Goal: Information Seeking & Learning: Check status

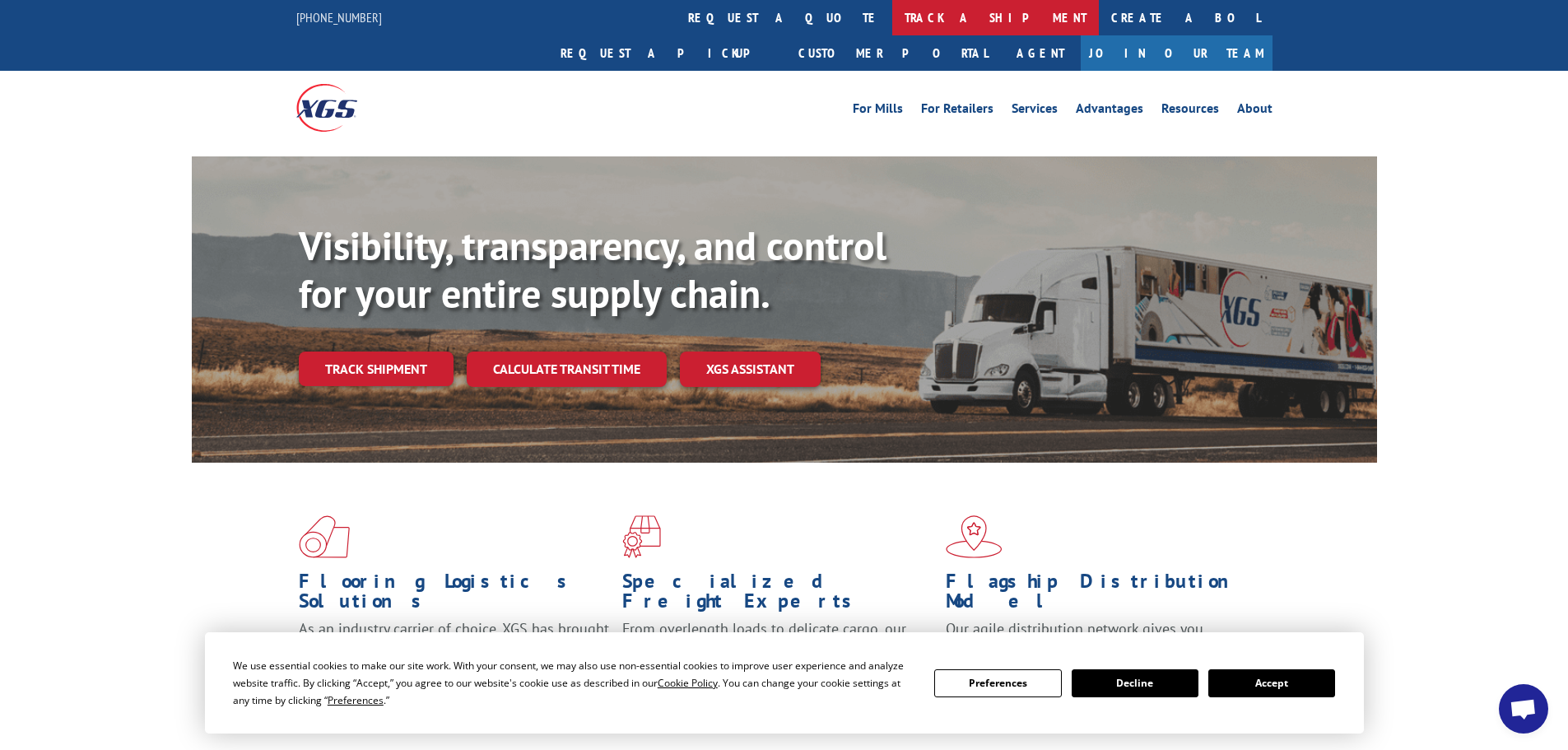
click at [892, 16] on link "track a shipment" at bounding box center [995, 17] width 207 height 36
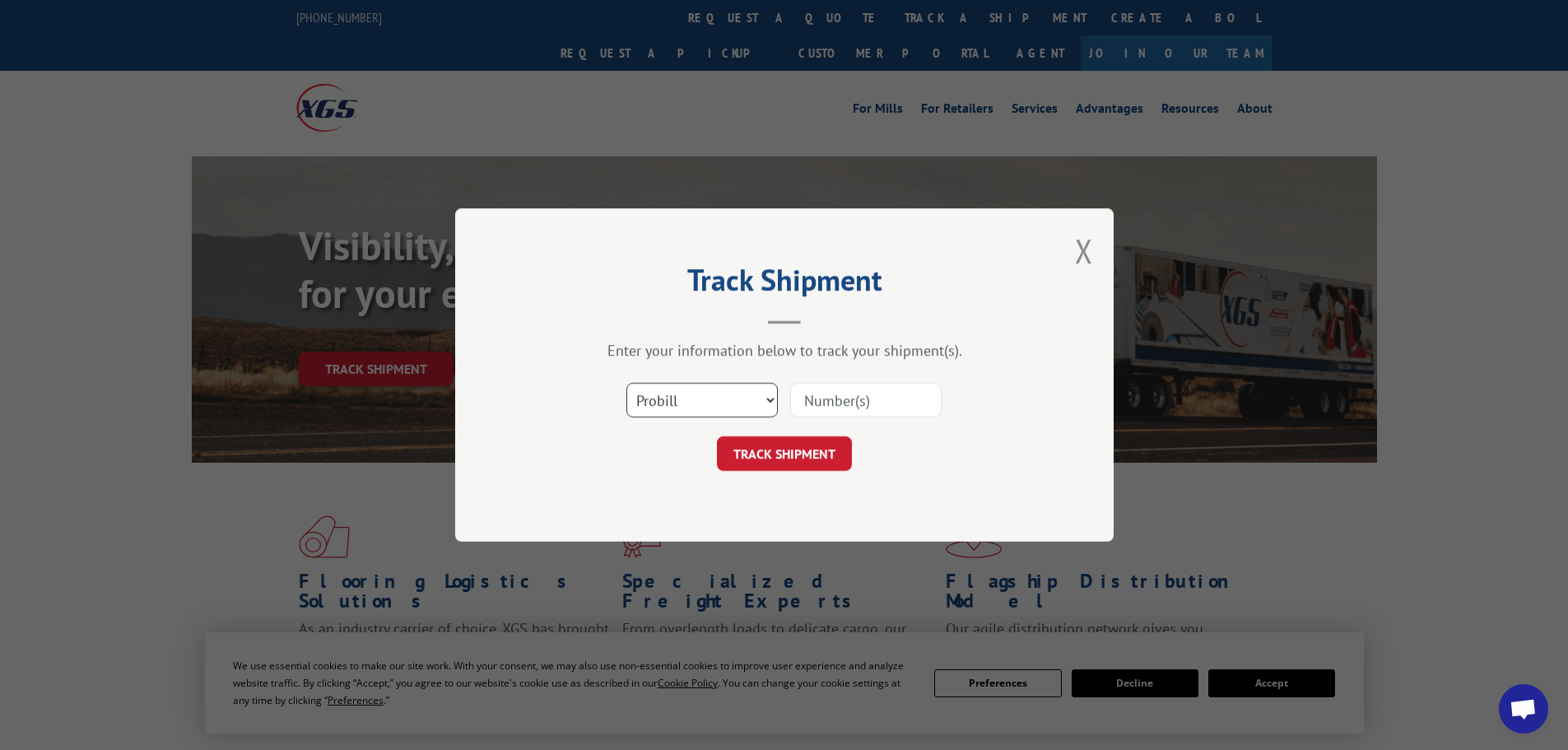
click at [690, 395] on select "Select category... Probill BOL PO" at bounding box center [702, 401] width 151 height 35
select select "bol"
click at [627, 383] on select "Select category... Probill BOL PO" at bounding box center [702, 401] width 151 height 35
click at [832, 404] on input at bounding box center [866, 401] width 151 height 35
paste input "476377"
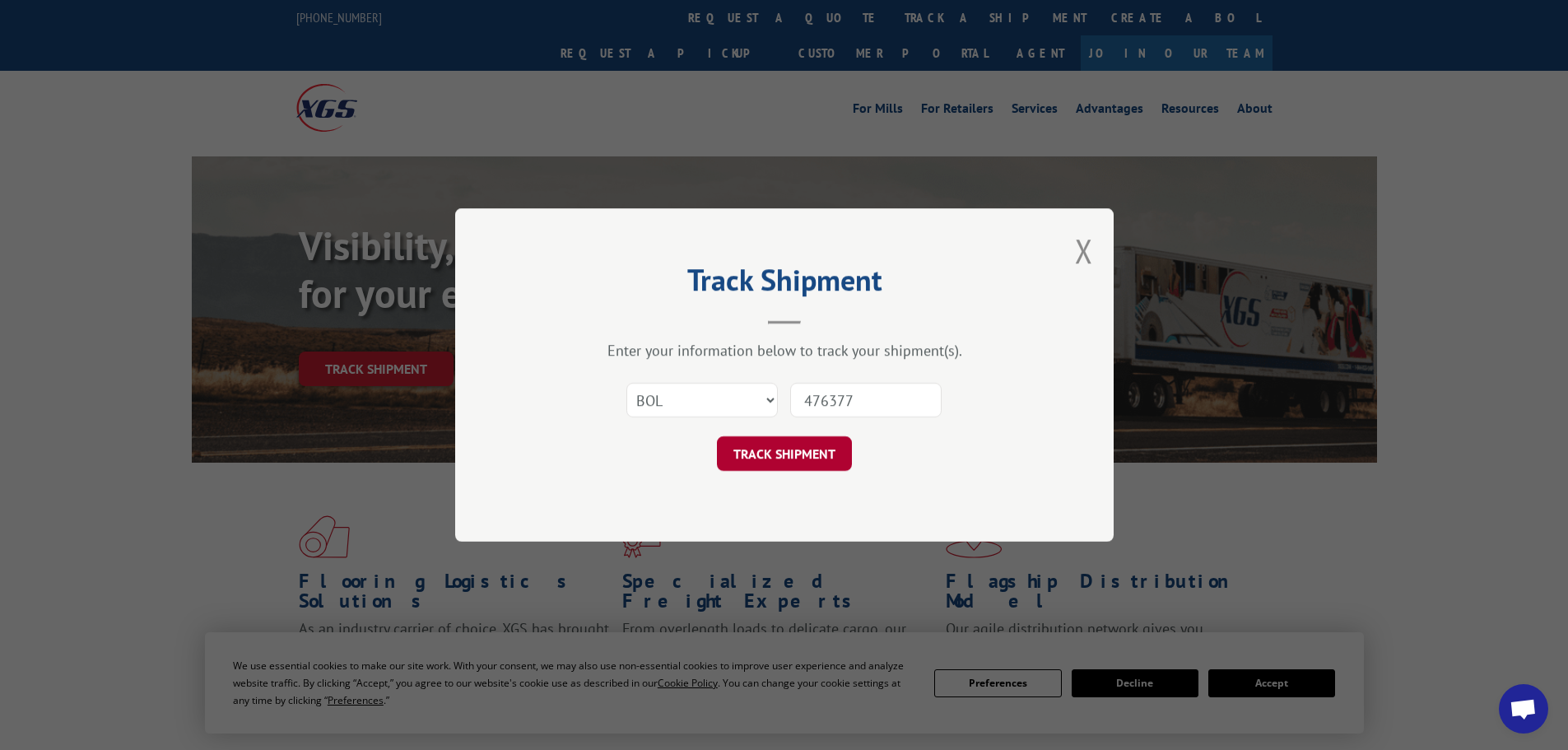
type input "476377"
click at [776, 449] on button "TRACK SHIPMENT" at bounding box center [784, 453] width 135 height 35
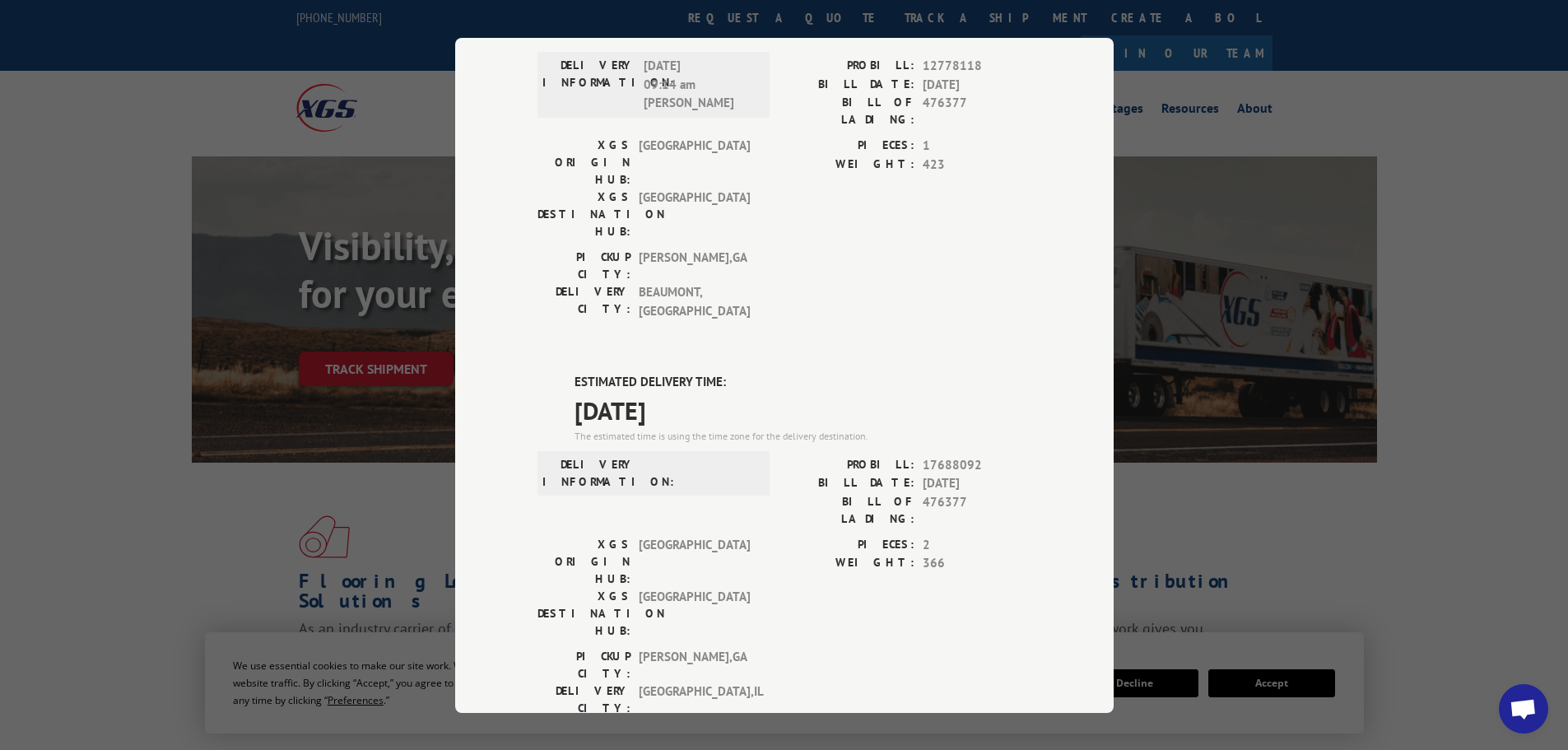
scroll to position [165, 0]
drag, startPoint x: 565, startPoint y: 279, endPoint x: 700, endPoint y: 318, distance: 140.5
click at [700, 371] on div "ESTIMATED DELIVERY TIME: [DATE] The estimated time is using the time zone for t…" at bounding box center [784, 667] width 494 height 592
copy div "ESTIMATED DELIVERY TIME: [DATE]"
